Goal: Information Seeking & Learning: Learn about a topic

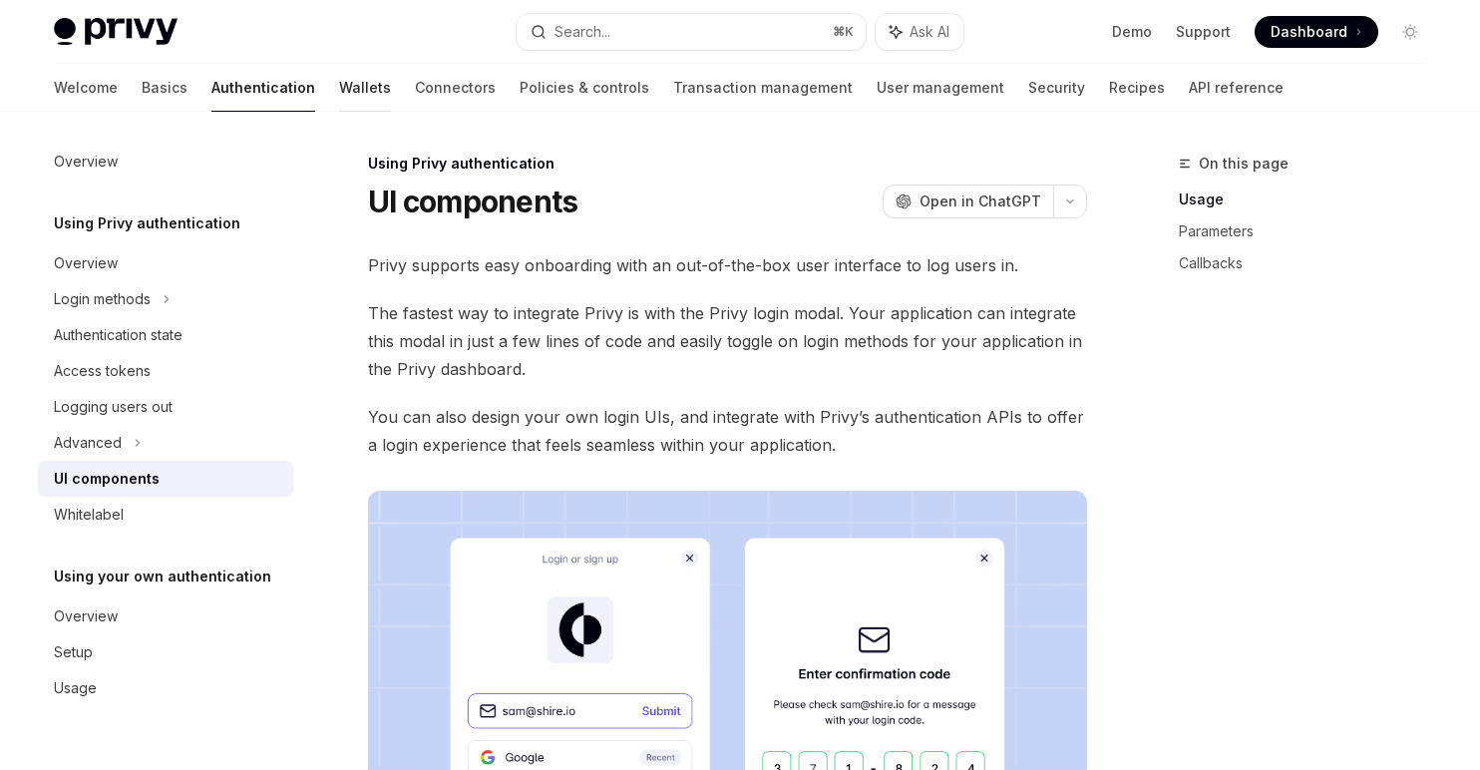
click at [339, 96] on link "Wallets" at bounding box center [365, 88] width 52 height 48
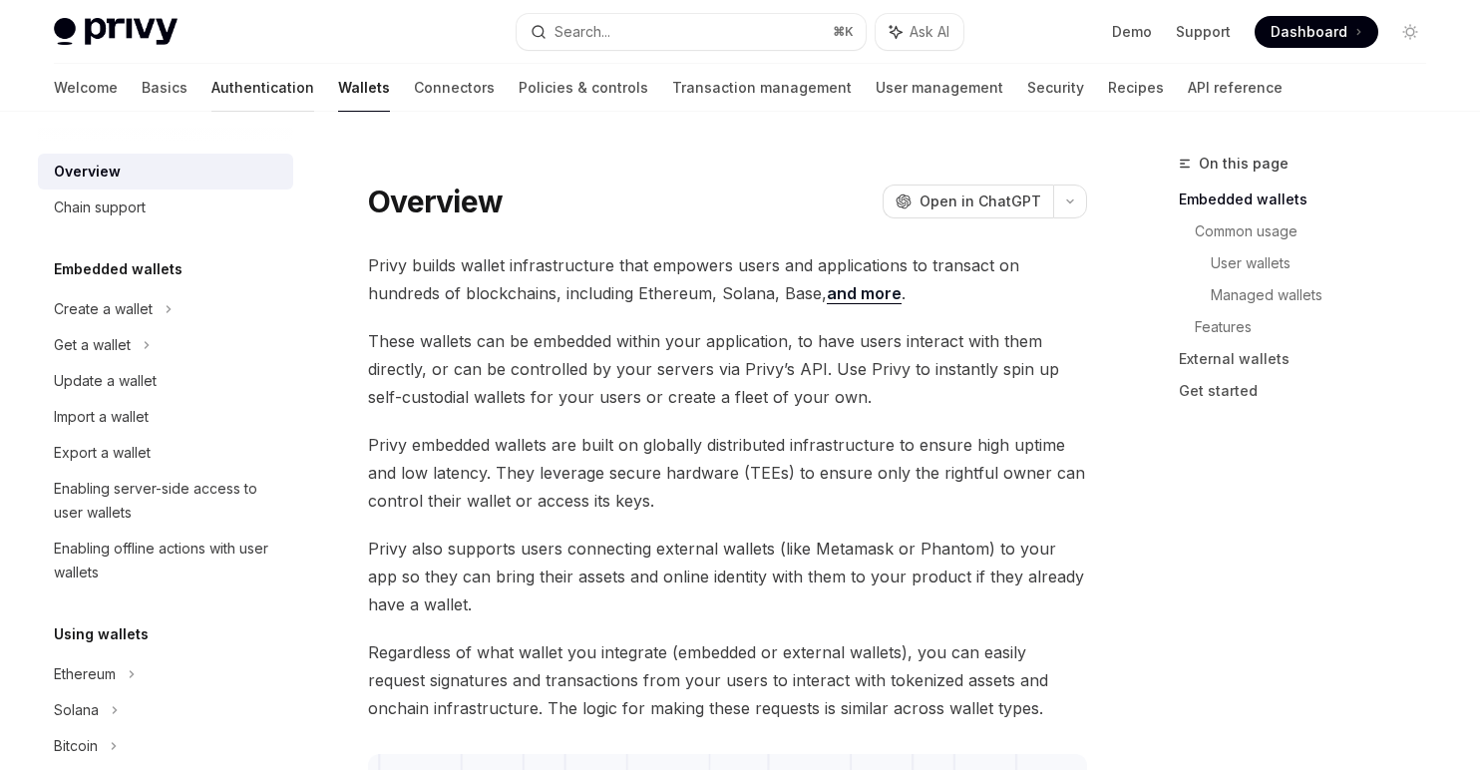
click at [211, 81] on link "Authentication" at bounding box center [262, 88] width 103 height 48
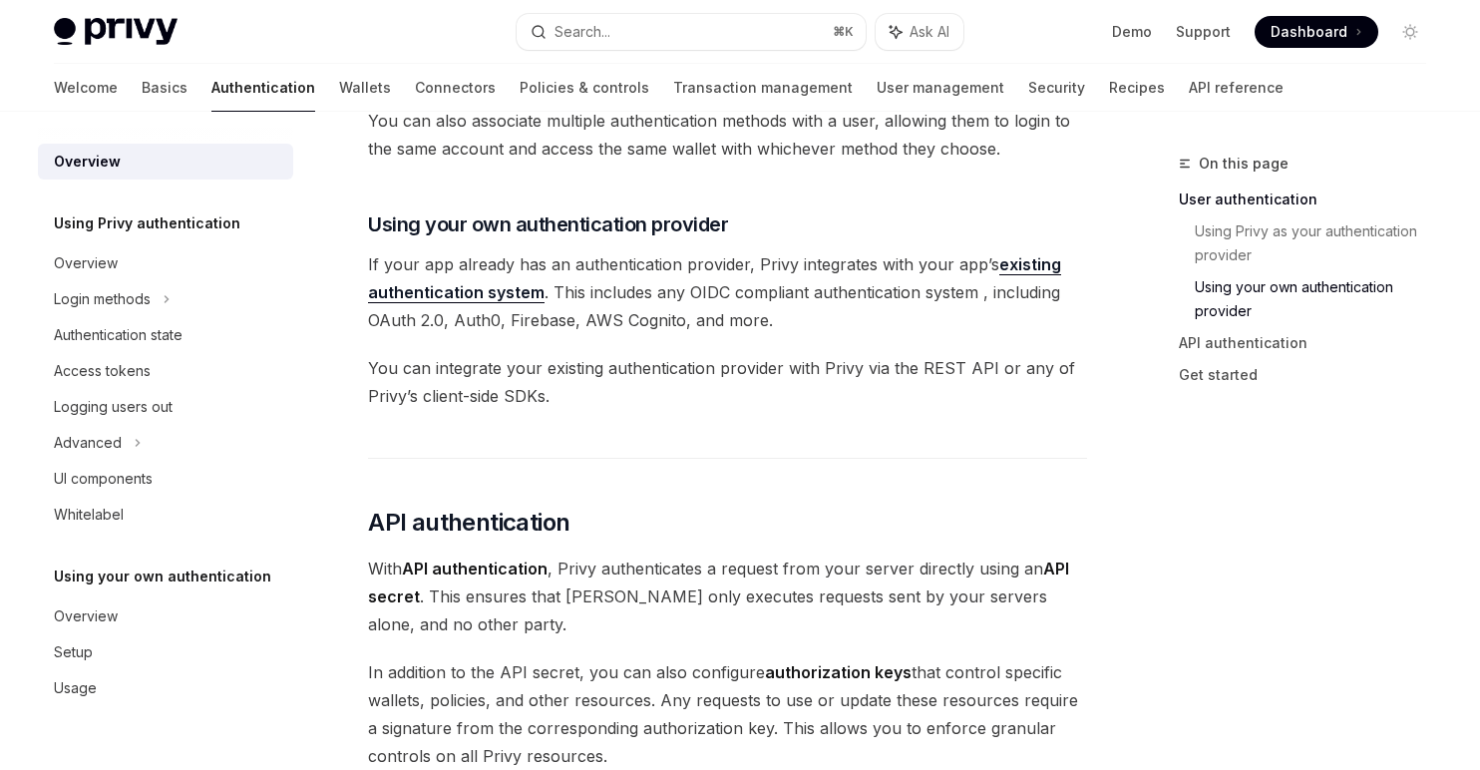
scroll to position [441, 0]
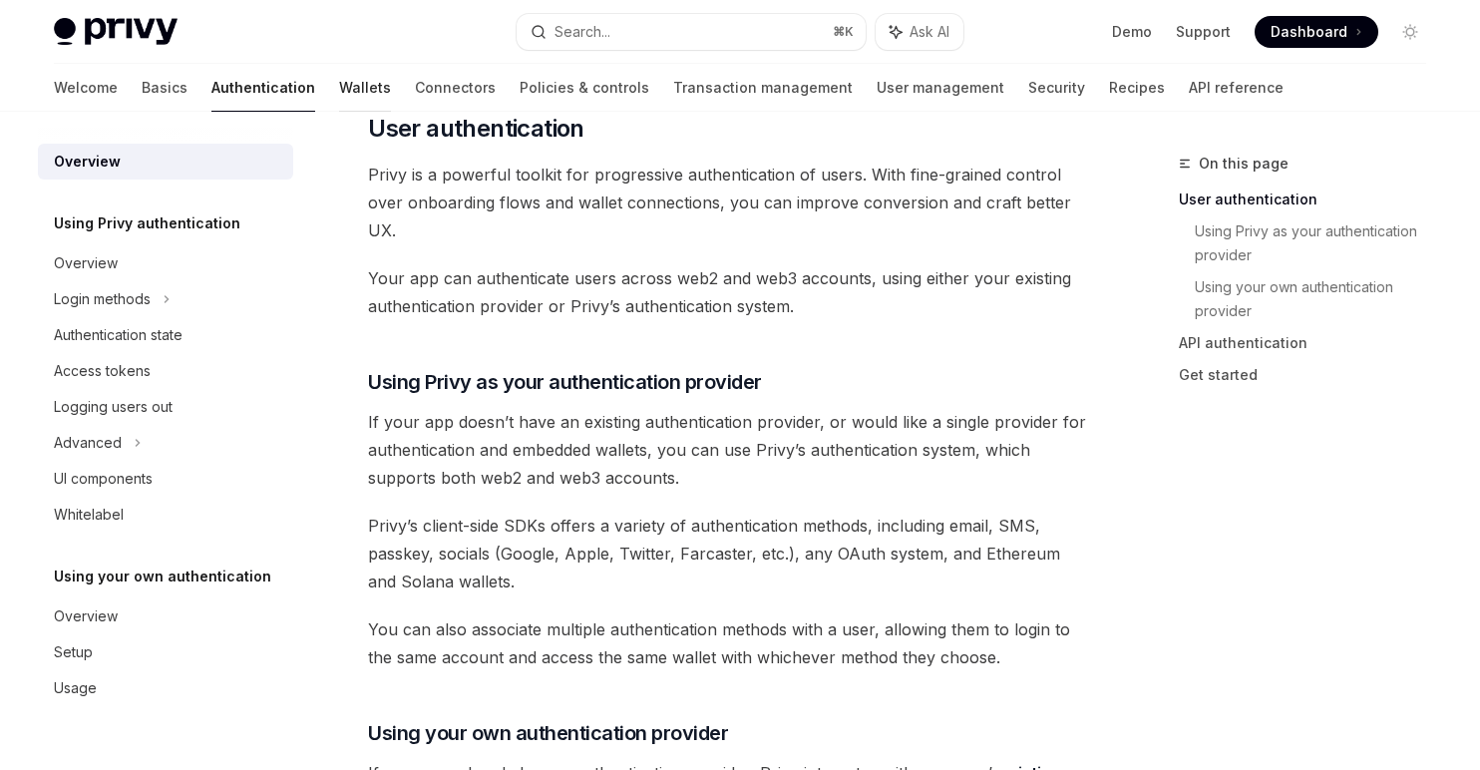
click at [339, 92] on link "Wallets" at bounding box center [365, 88] width 52 height 48
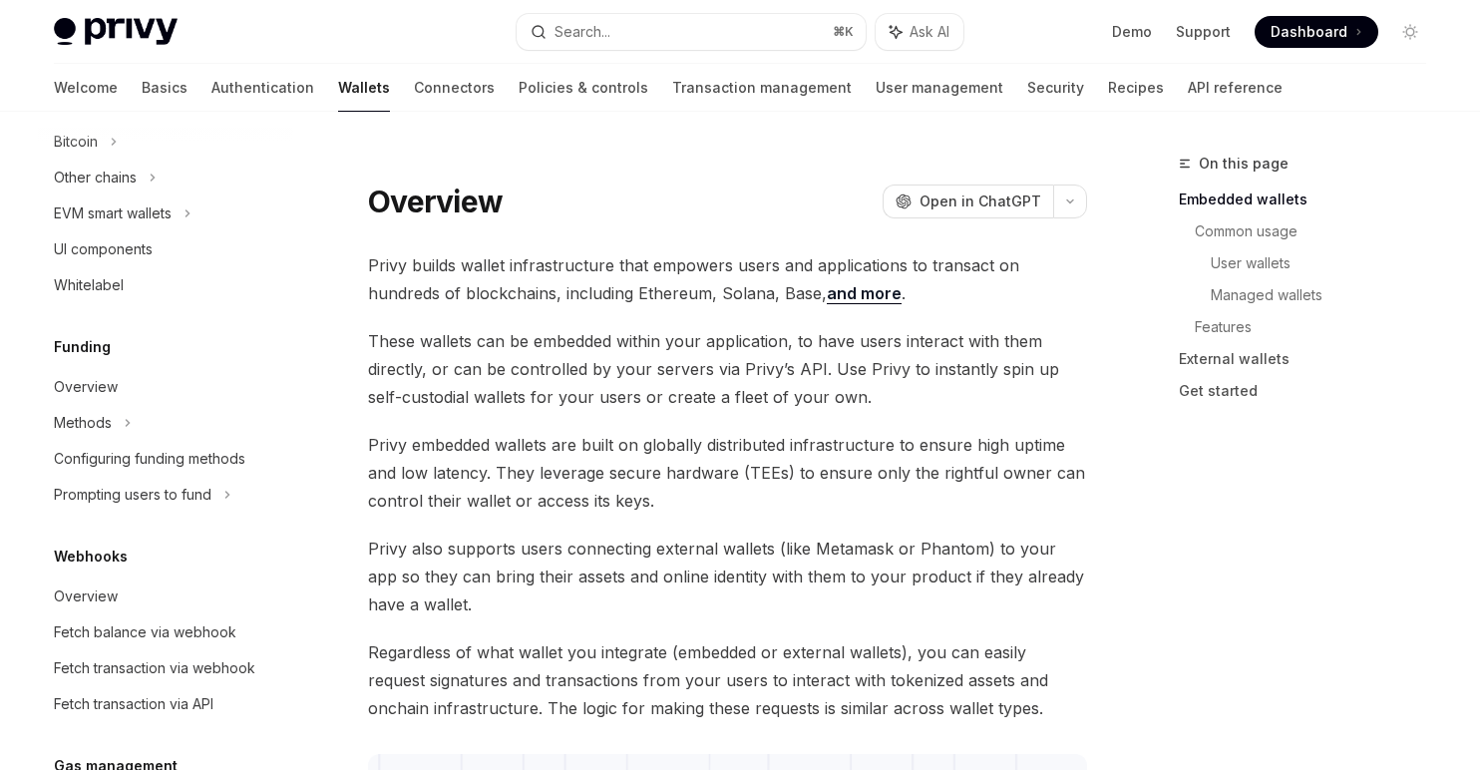
scroll to position [636, 0]
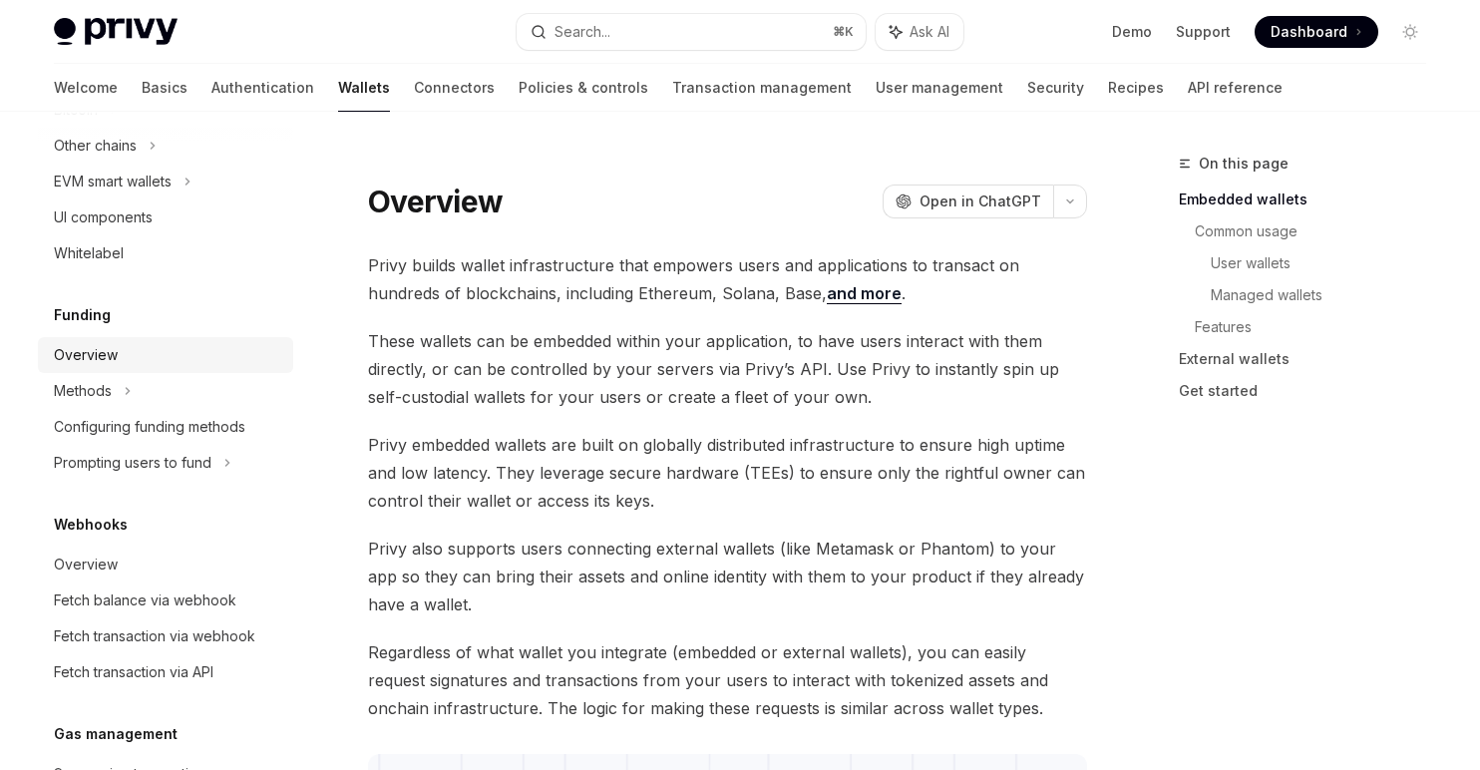
click at [118, 350] on div "Overview" at bounding box center [167, 355] width 227 height 24
type textarea "*"
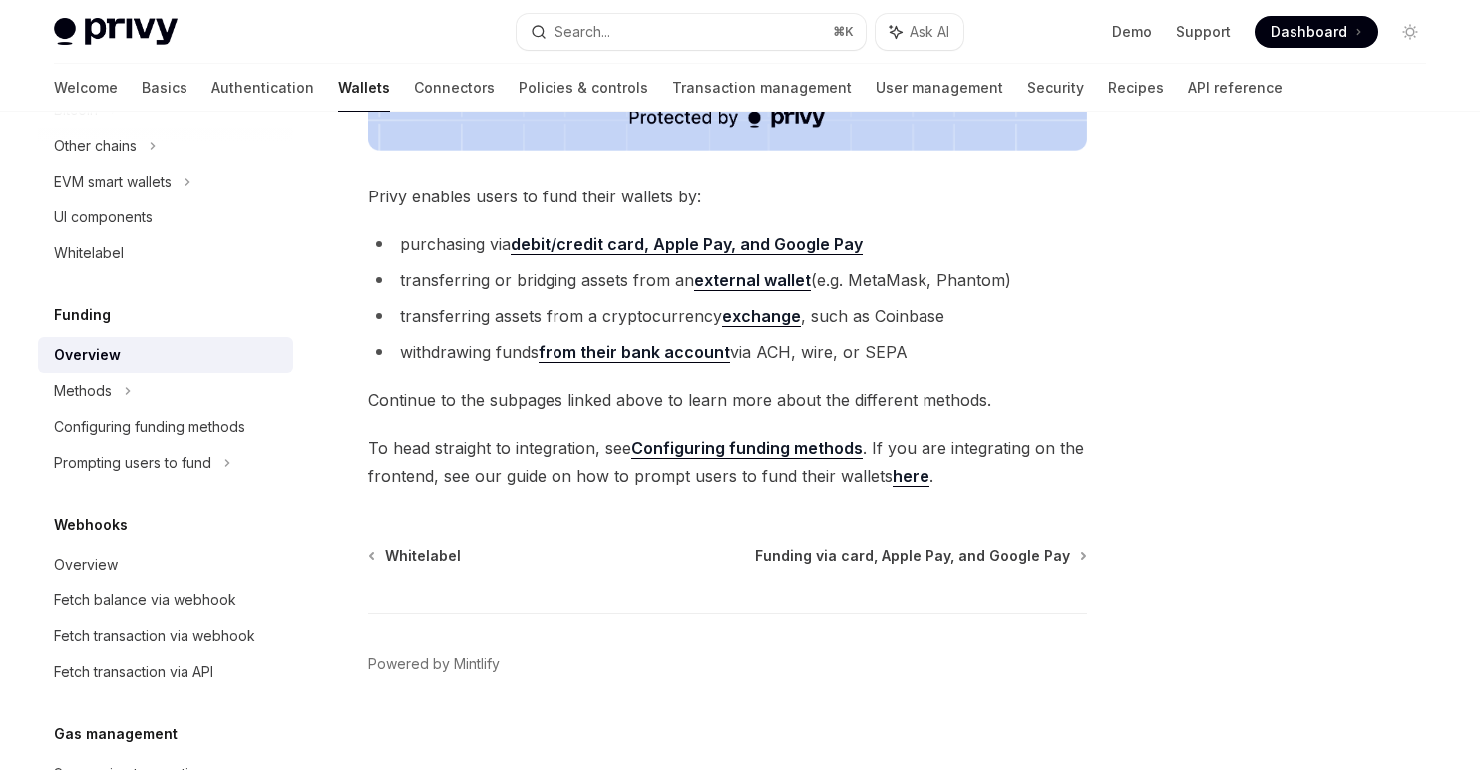
scroll to position [794, 0]
